Goal: Task Accomplishment & Management: Manage account settings

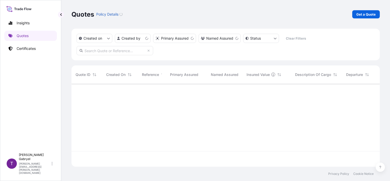
scroll to position [82, 304]
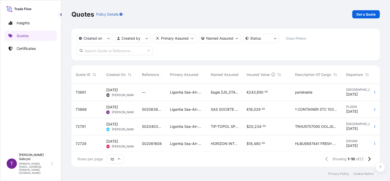
click at [95, 50] on input "text" at bounding box center [115, 50] width 77 height 9
paste input "S02054598"
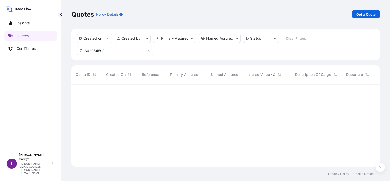
type input "S02054598"
click at [18, 49] on p "Certificates" at bounding box center [26, 48] width 19 height 5
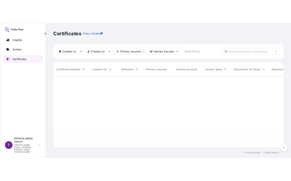
scroll to position [94, 304]
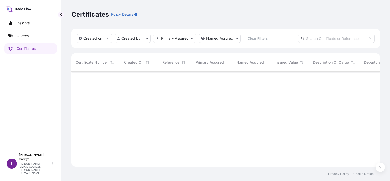
click at [345, 40] on input "text" at bounding box center [336, 38] width 77 height 9
paste input "S02054598"
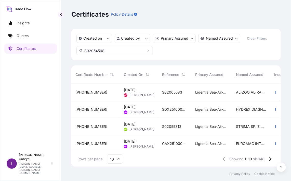
scroll to position [82, 206]
click at [116, 52] on input "S02054598" at bounding box center [115, 50] width 77 height 9
paste input "text"
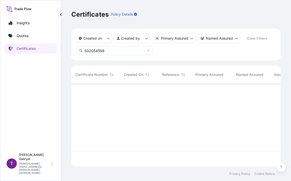
type input "S02054598"
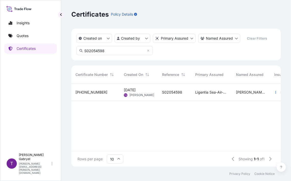
click at [254, 93] on span "[PERSON_NAME] [PERSON_NAME]" at bounding box center [251, 92] width 30 height 5
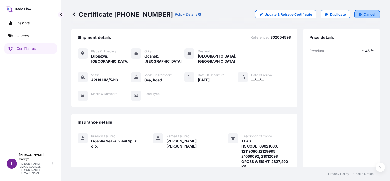
click at [363, 16] on p "Cancel" at bounding box center [369, 14] width 12 height 5
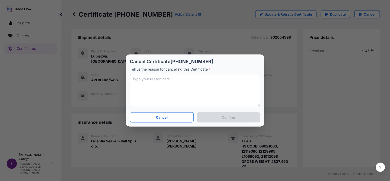
click at [200, 85] on textarea at bounding box center [195, 90] width 130 height 33
paste textarea "S02054598"
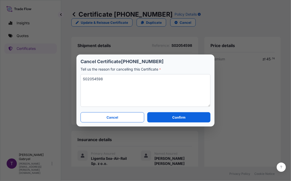
click at [161, 85] on textarea "S02054598" at bounding box center [146, 90] width 130 height 33
paste textarea "The customer changed their mind."
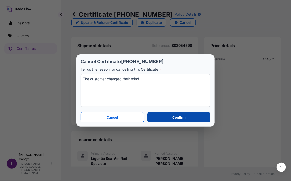
type textarea "The customer changed their mind."
click at [174, 114] on button "Confirm" at bounding box center [178, 117] width 63 height 10
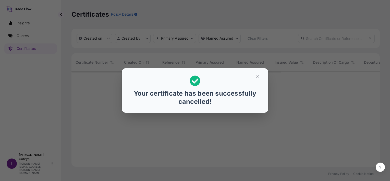
scroll to position [94, 304]
click at [257, 77] on icon "button" at bounding box center [257, 76] width 3 height 3
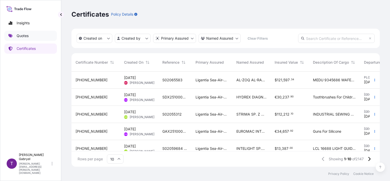
click at [32, 37] on link "Quotes" at bounding box center [30, 36] width 53 height 10
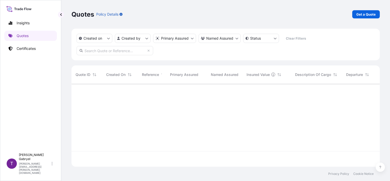
scroll to position [82, 304]
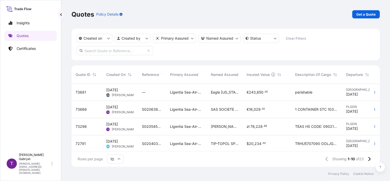
click at [103, 52] on input "text" at bounding box center [115, 50] width 77 height 9
paste input "S02054598"
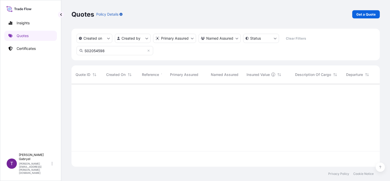
type input "S02054598"
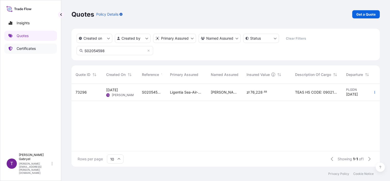
click at [37, 48] on link "Certificates" at bounding box center [30, 48] width 53 height 10
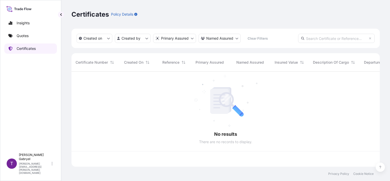
scroll to position [94, 304]
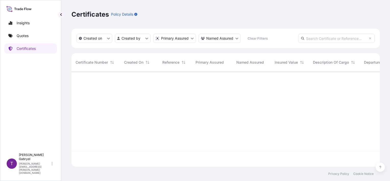
click at [337, 41] on input "text" at bounding box center [336, 38] width 77 height 9
paste input "S02054598"
type input "S02054598"
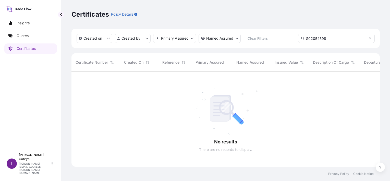
scroll to position [109, 304]
click at [13, 36] on link "Quotes" at bounding box center [30, 36] width 53 height 10
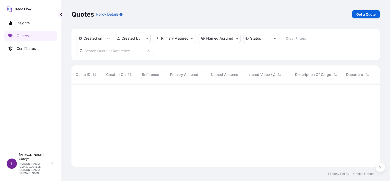
scroll to position [82, 304]
